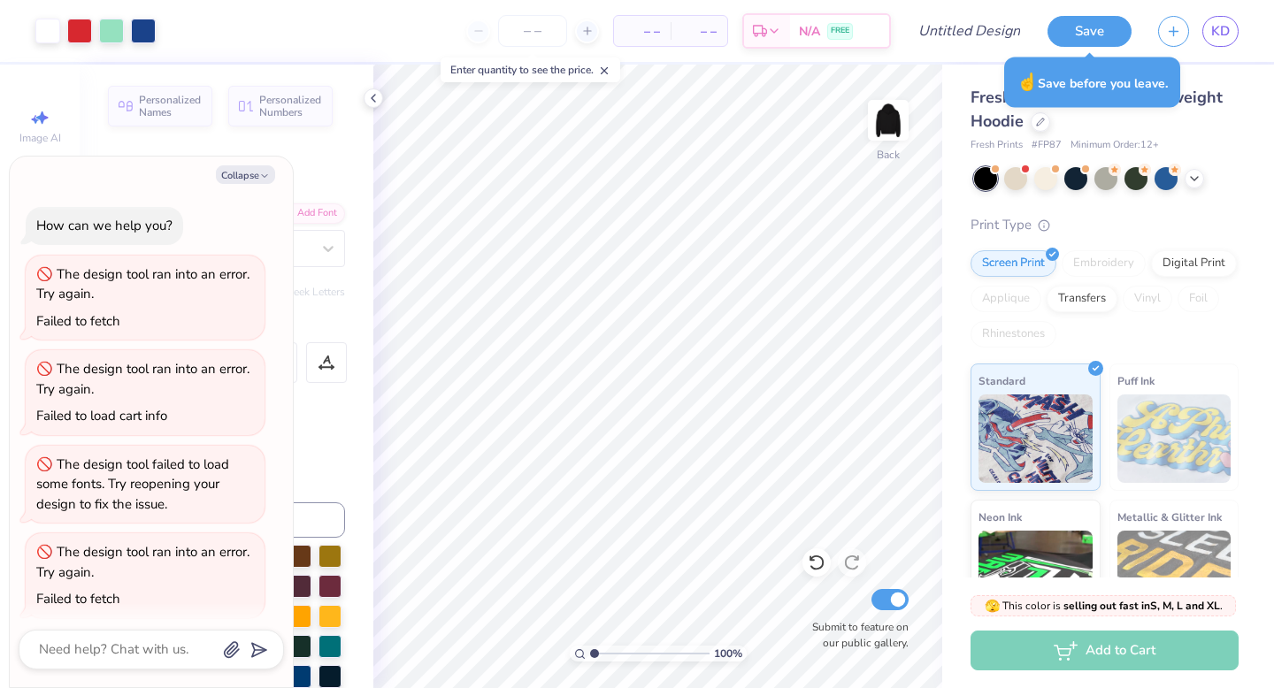
scroll to position [11, 0]
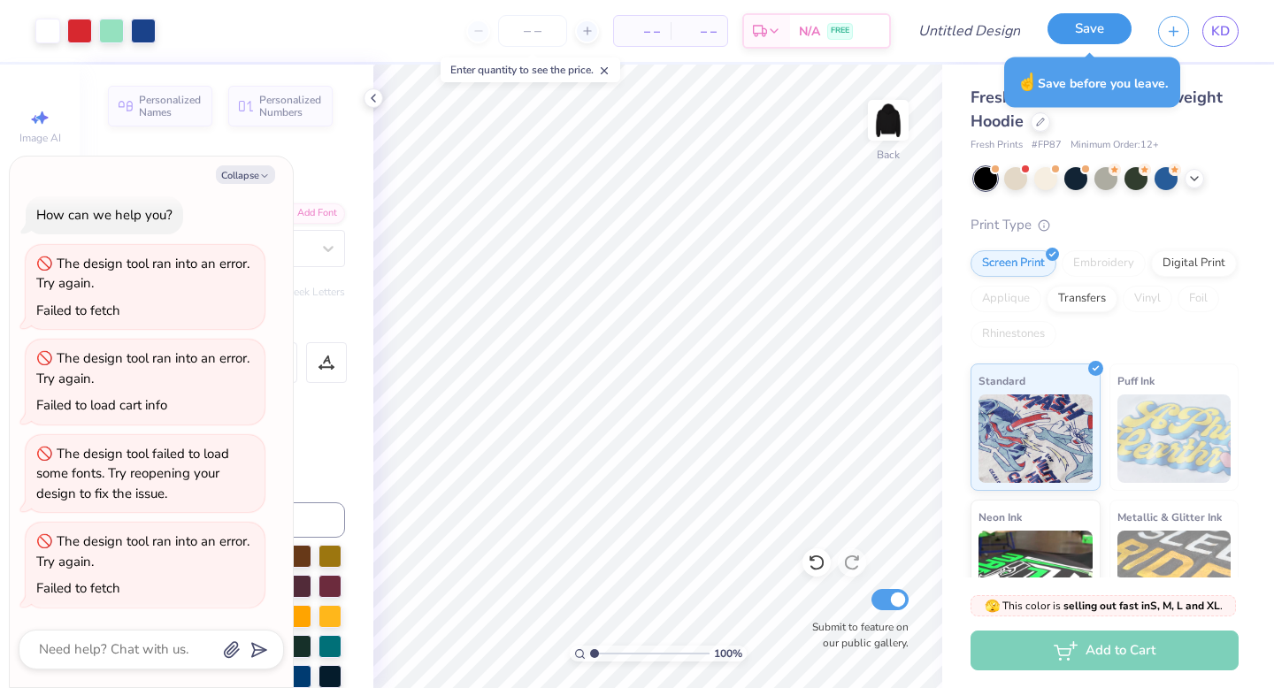
click at [1077, 27] on button "Save" at bounding box center [1090, 28] width 84 height 31
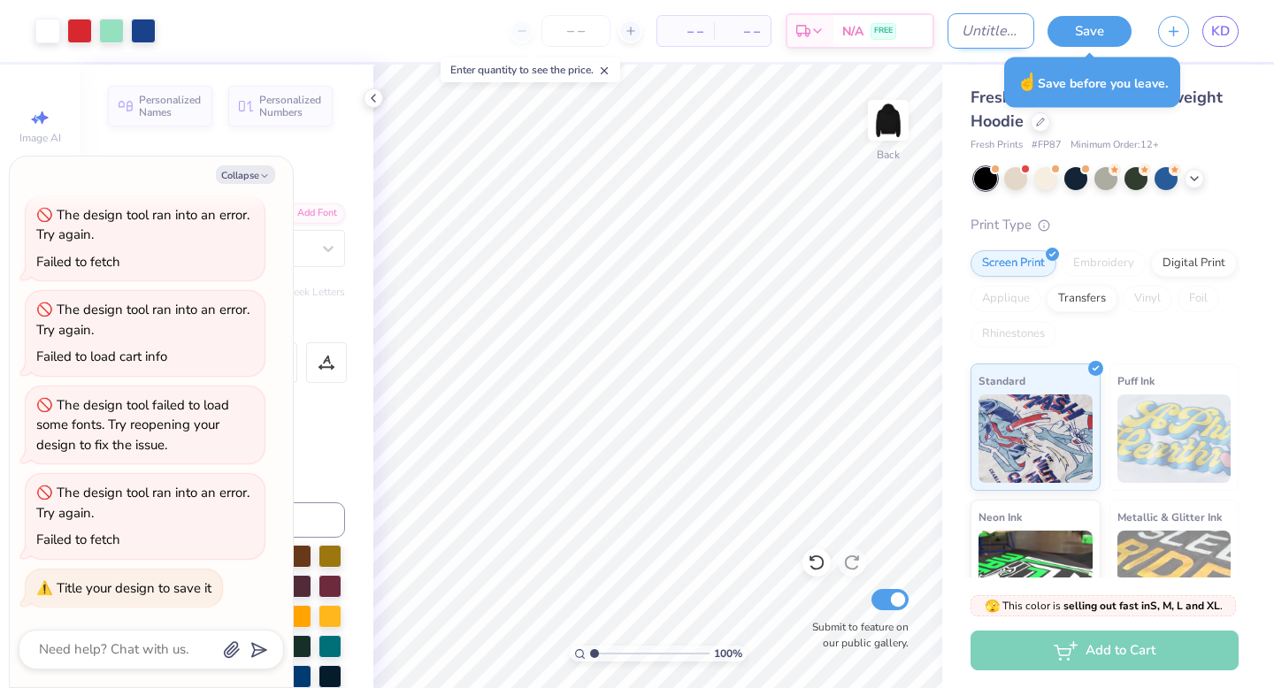
type textarea "x"
click at [992, 33] on input "Design Title" at bounding box center [991, 30] width 87 height 35
type input "C"
type textarea "x"
type input "Chee"
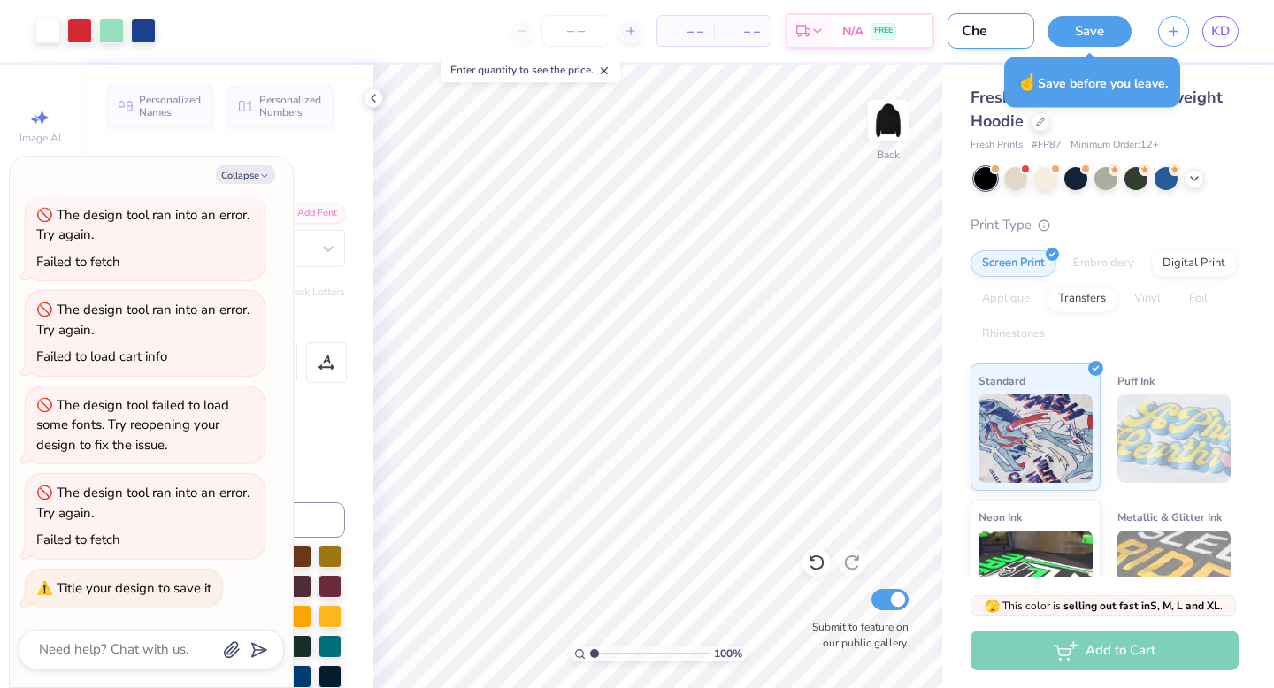
type textarea "x"
type input "Cheer"
type textarea "x"
type input "Cheer"
type textarea "x"
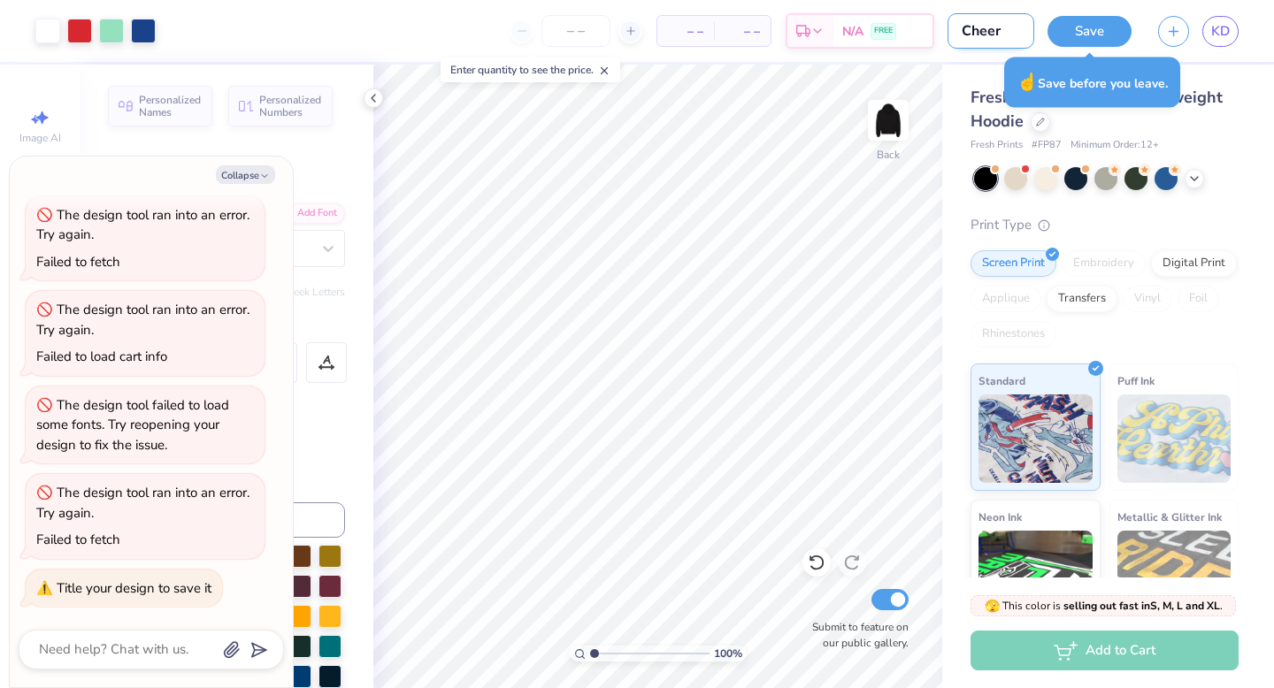
type input "Cheer 1"
type textarea "x"
